Goal: Task Accomplishment & Management: Complete application form

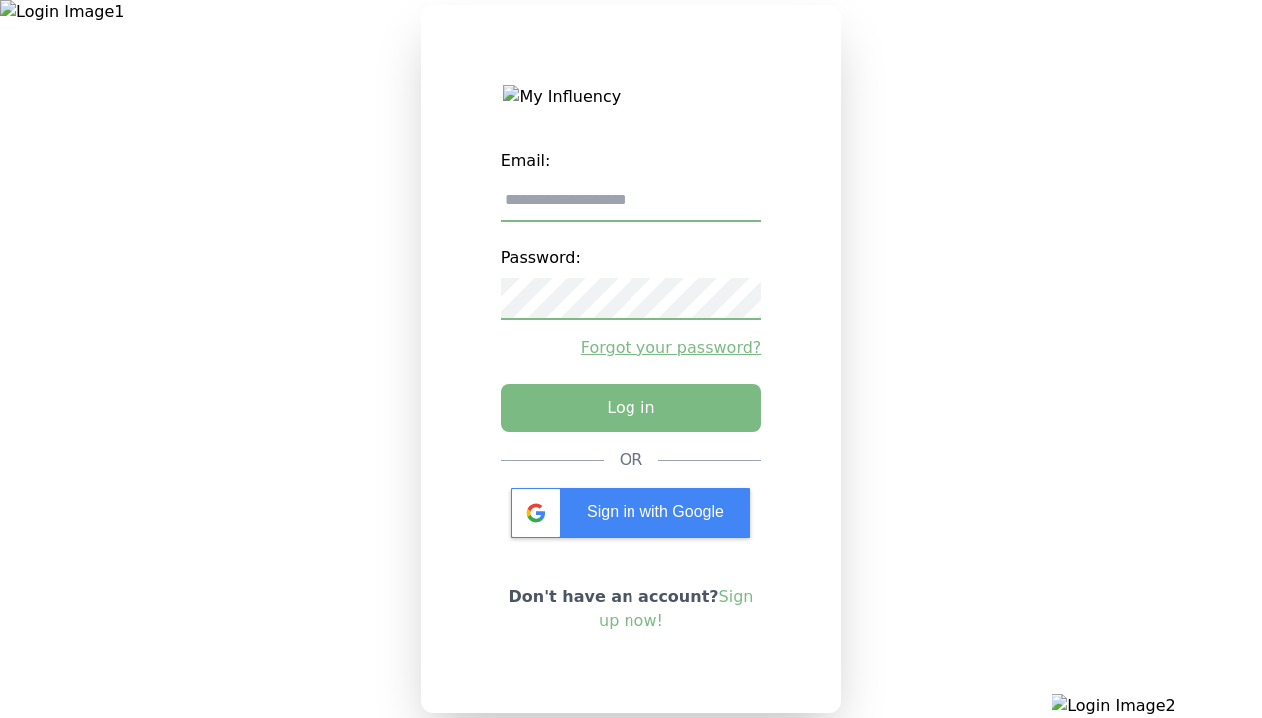
click at [630, 208] on input "email" at bounding box center [631, 202] width 261 height 42
type input "**********"
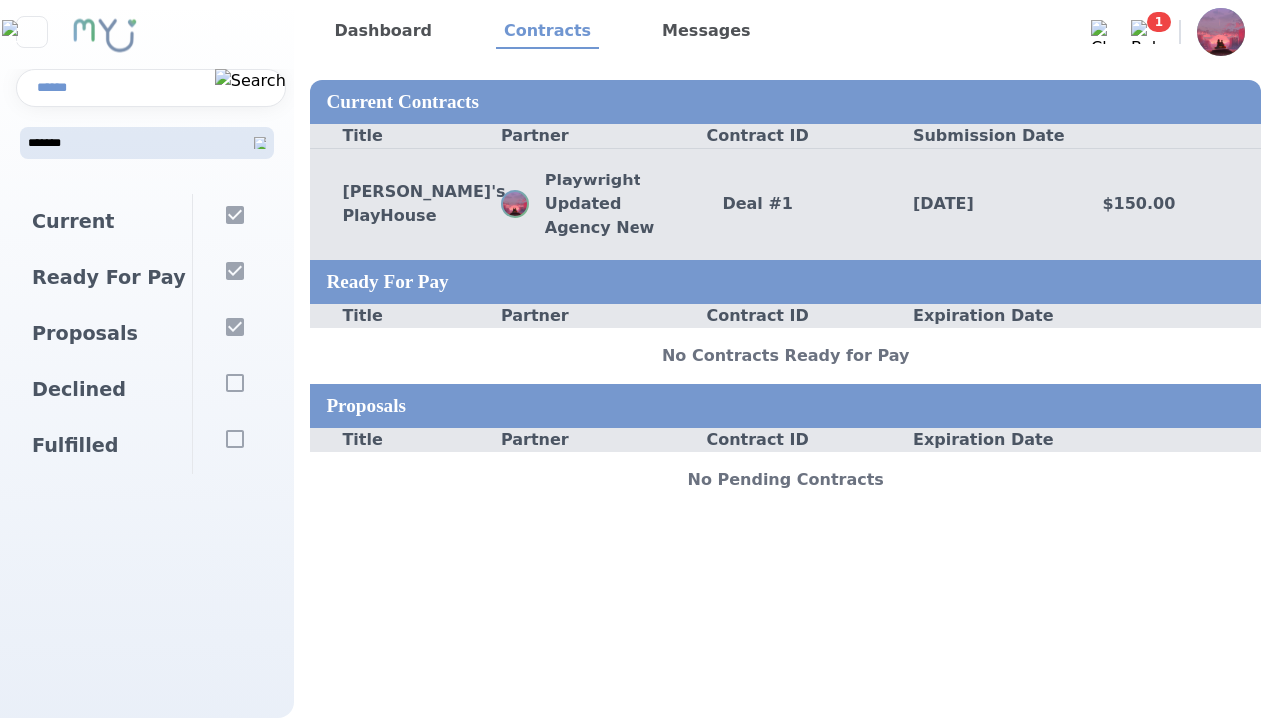
click at [785, 203] on div "Deal # 1" at bounding box center [785, 204] width 190 height 24
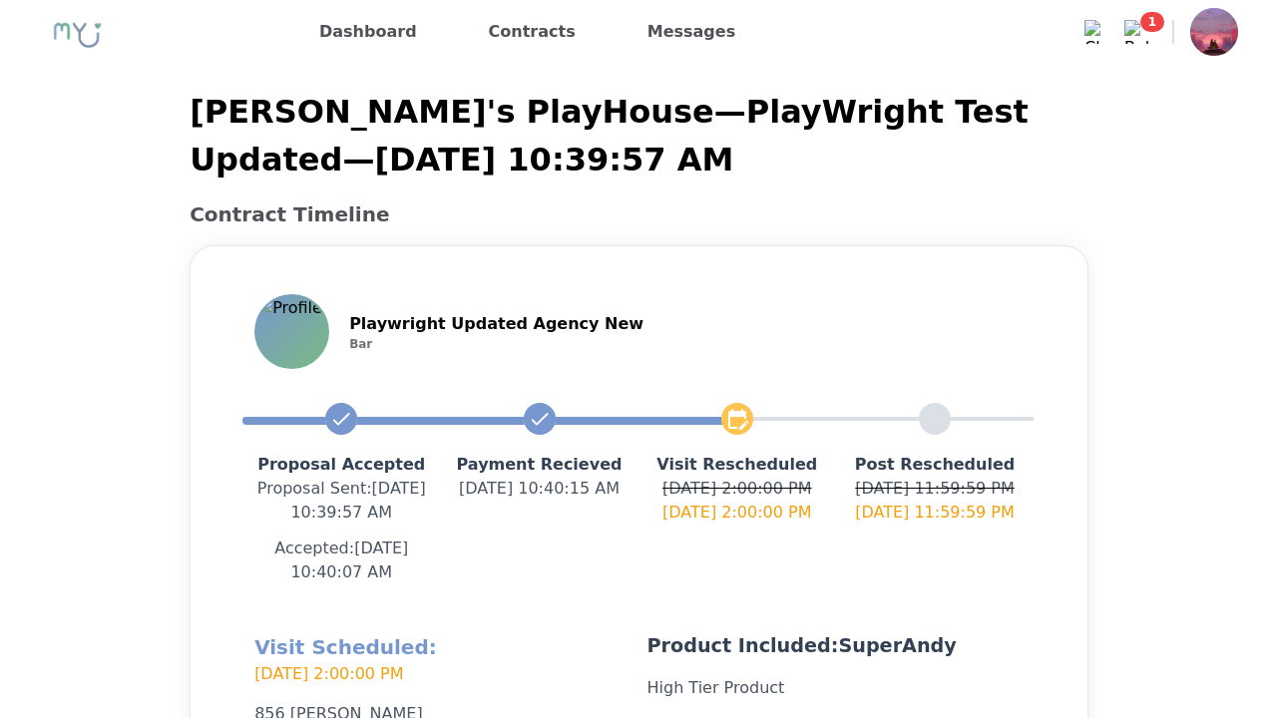
scroll to position [475, 0]
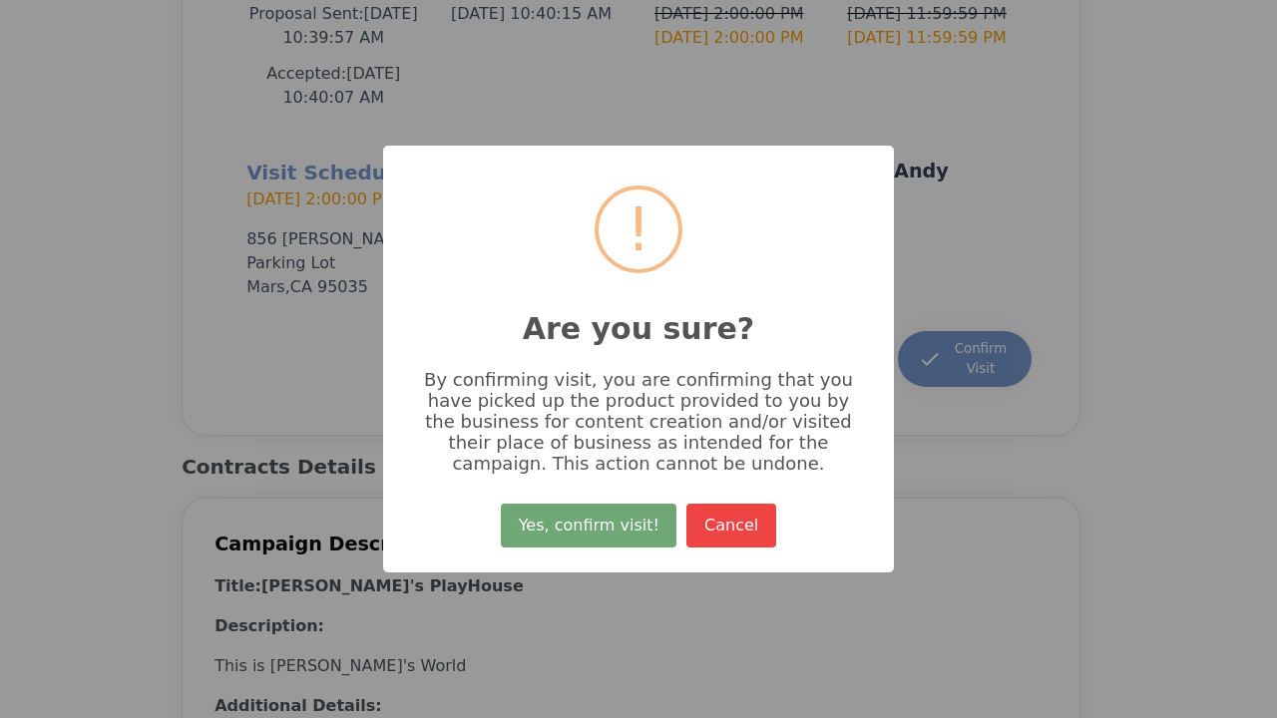
click at [591, 533] on button "Yes, confirm visit!" at bounding box center [589, 526] width 176 height 44
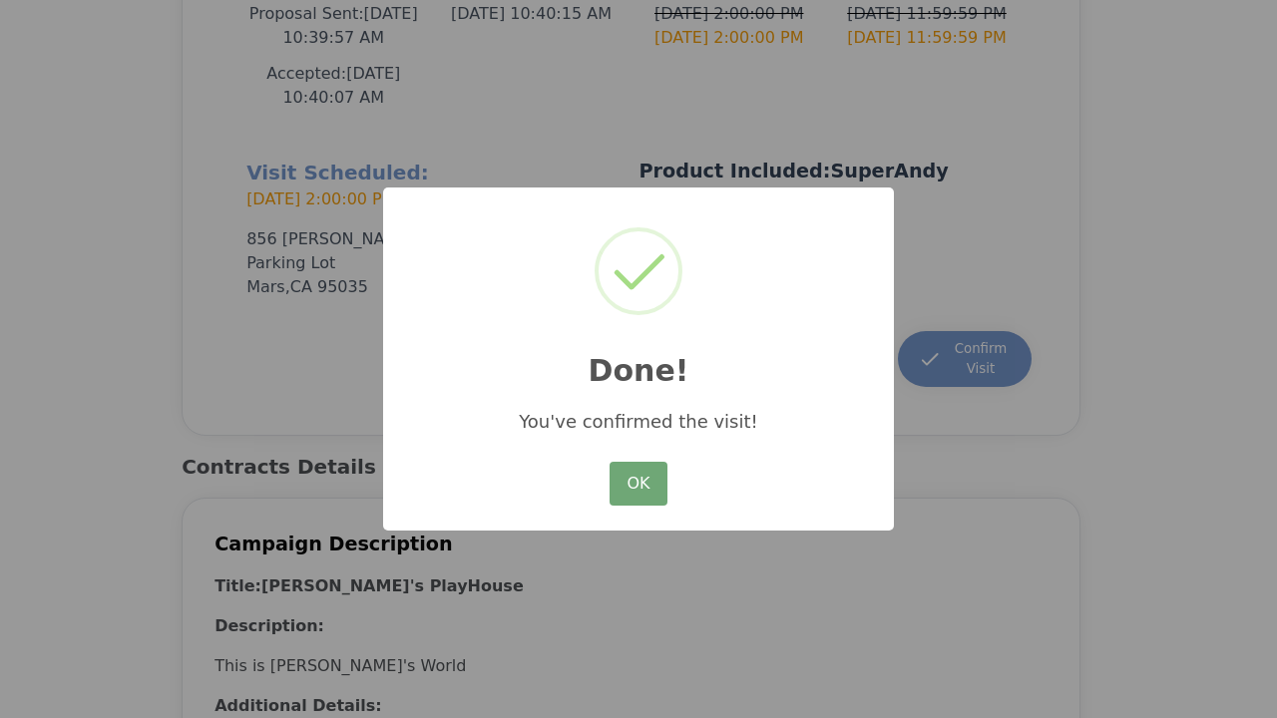
click at [638, 485] on button "OK" at bounding box center [638, 484] width 58 height 44
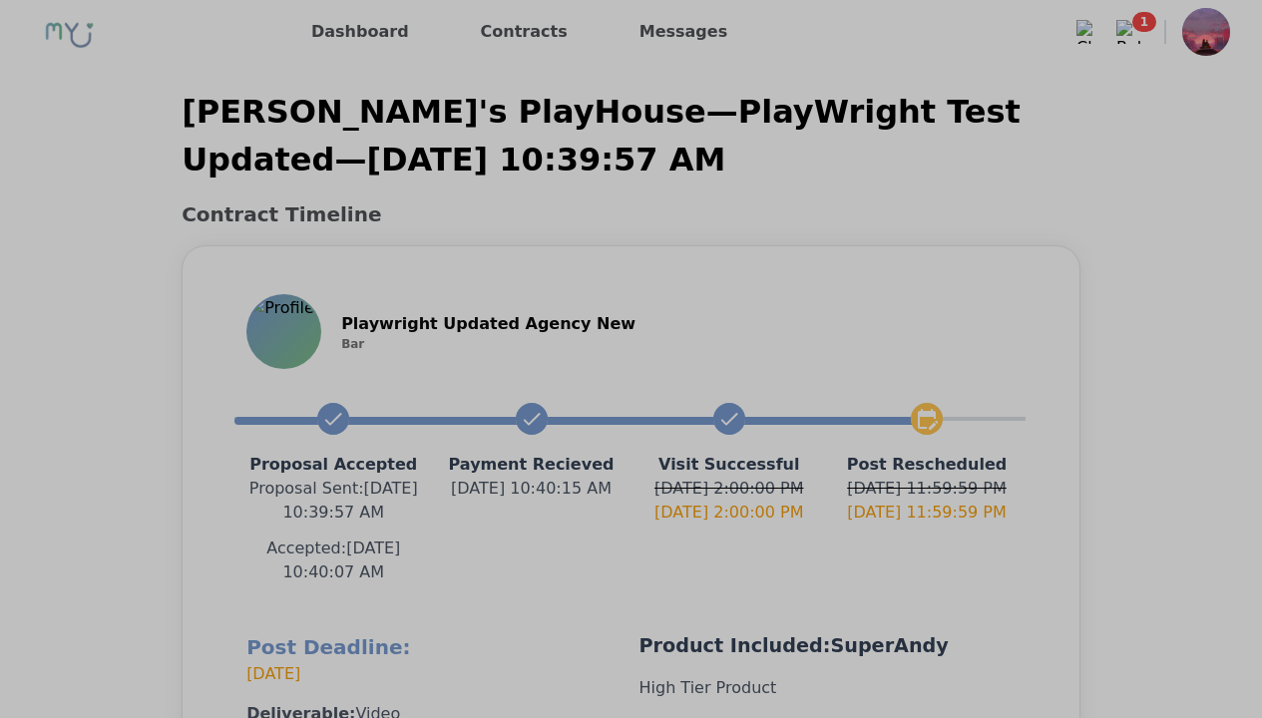
scroll to position [451, 0]
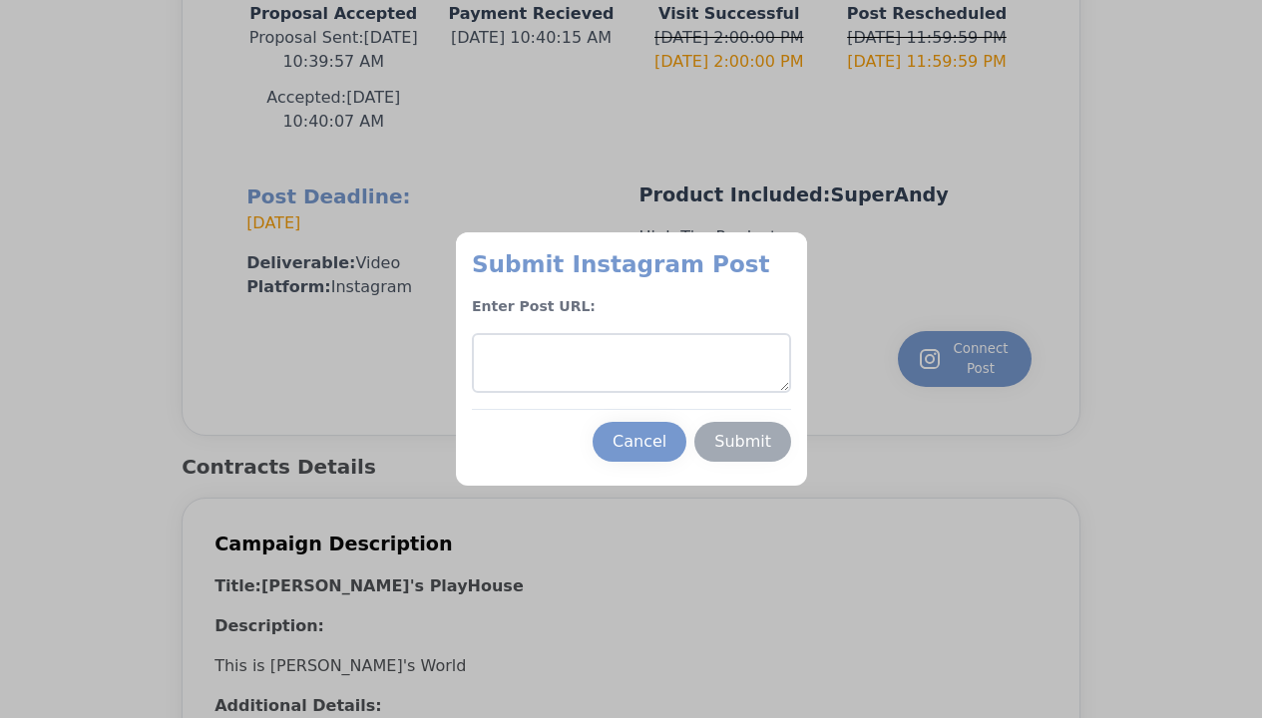
click at [630, 363] on textarea at bounding box center [631, 363] width 319 height 60
type textarea "**********"
click at [742, 442] on div "Submit" at bounding box center [742, 442] width 57 height 24
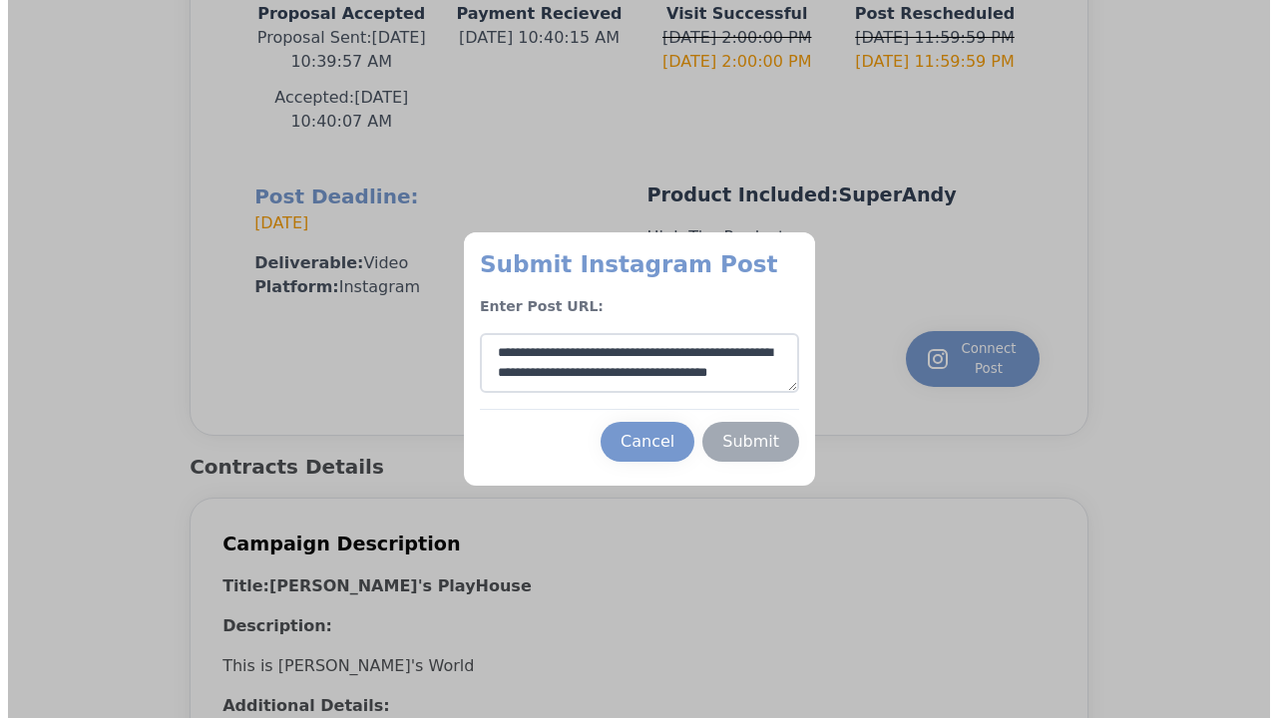
scroll to position [30, 0]
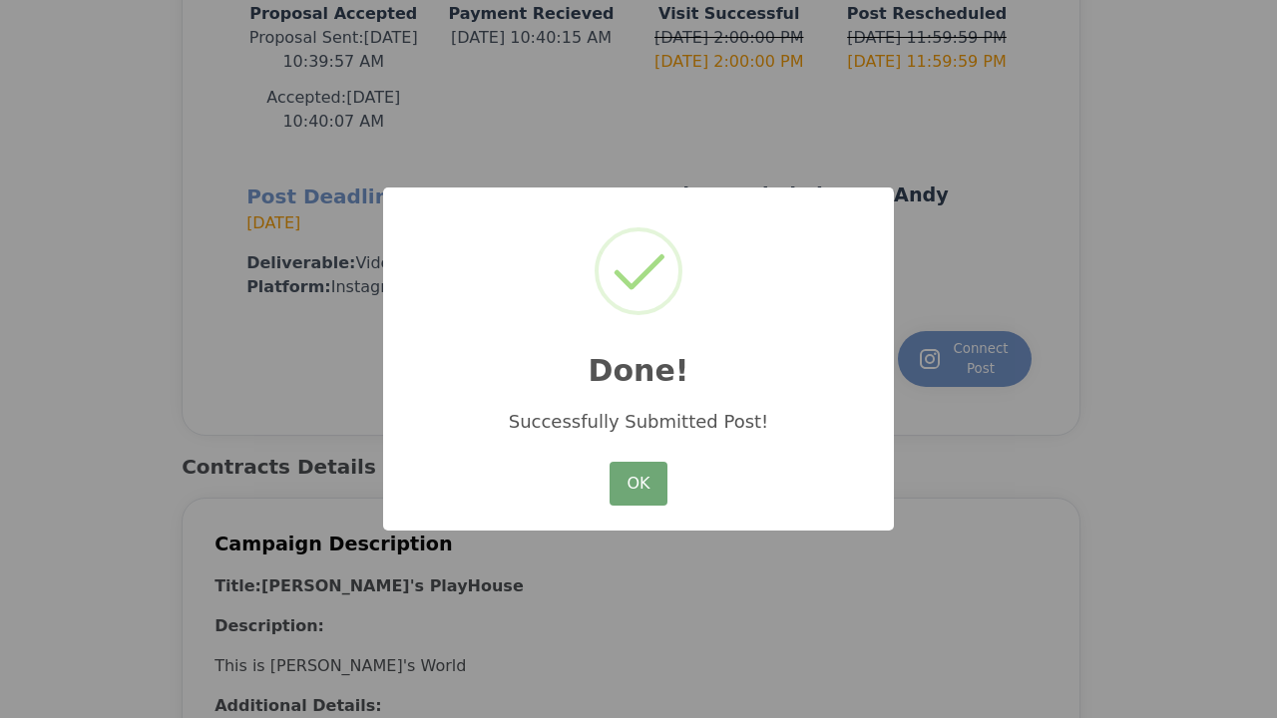
click at [638, 485] on button "OK" at bounding box center [638, 484] width 58 height 44
